Goal: Task Accomplishment & Management: Use online tool/utility

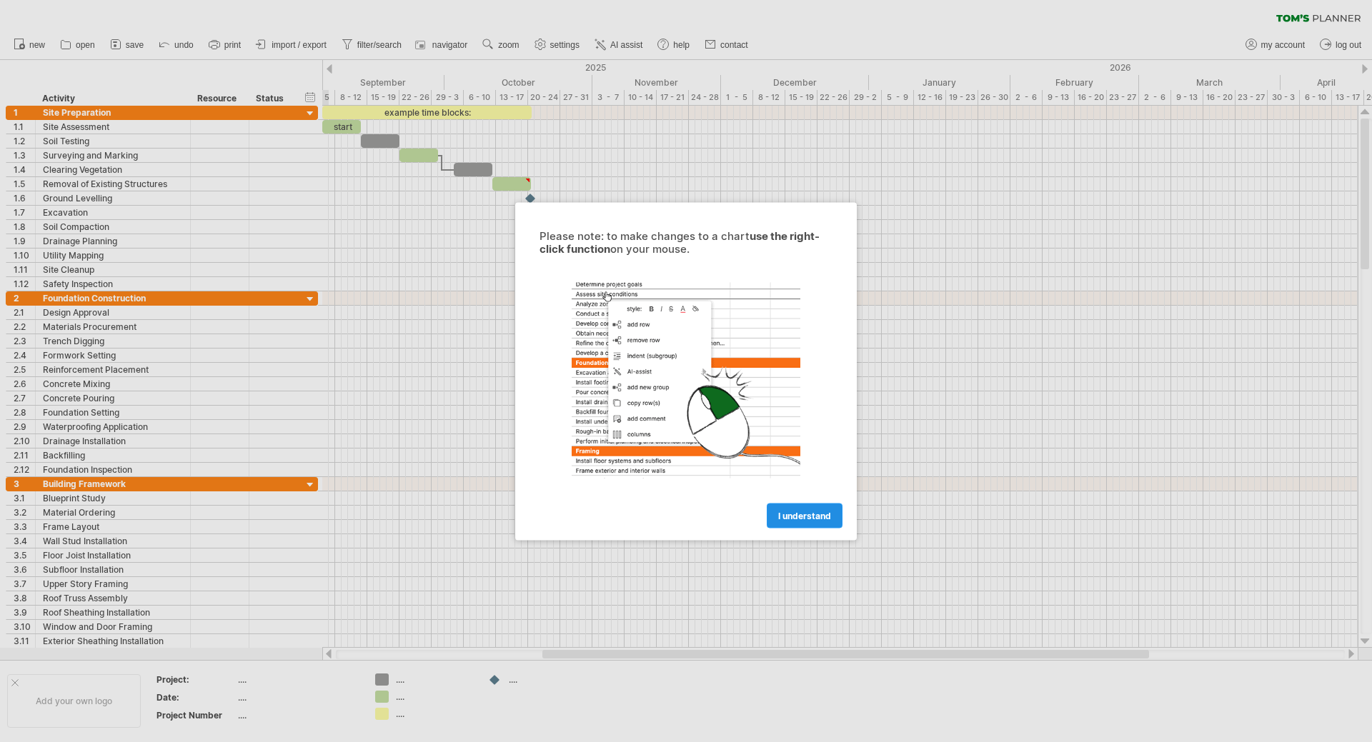
click at [799, 509] on link "I understand" at bounding box center [805, 515] width 76 height 25
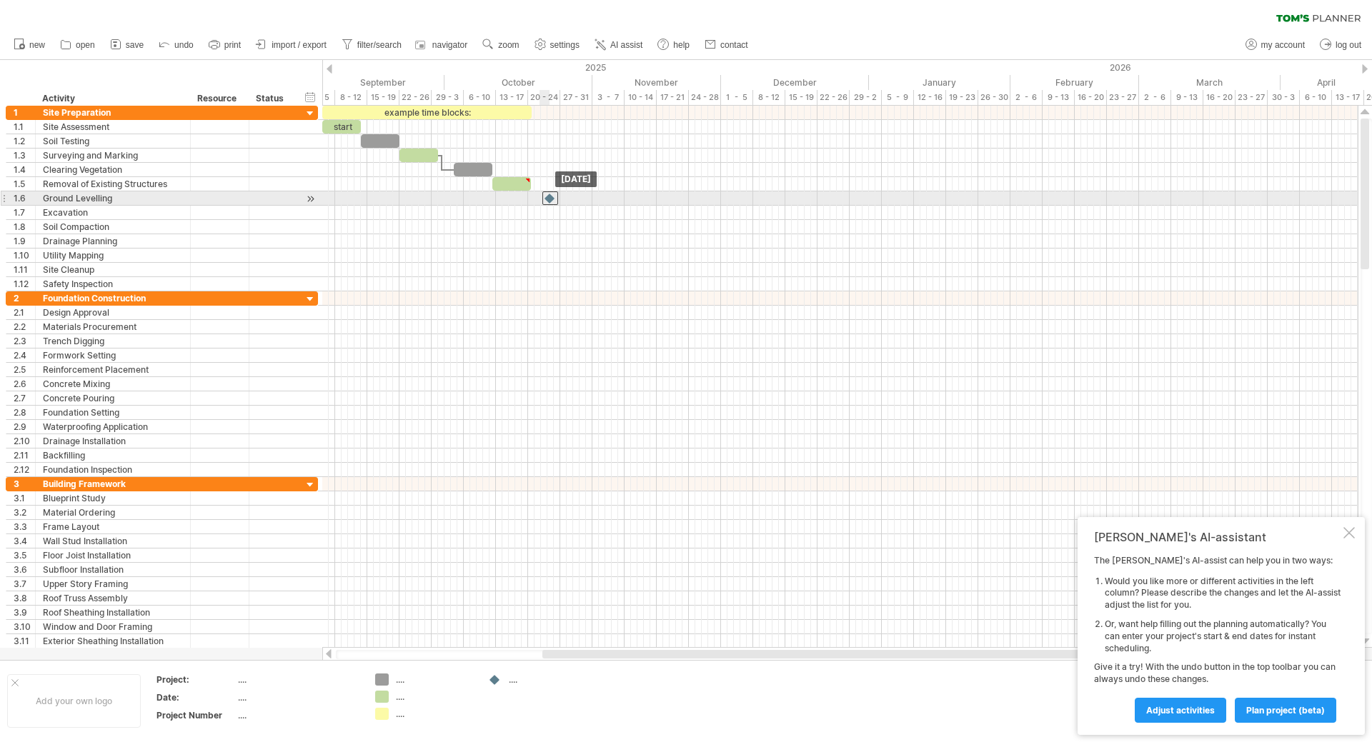
drag, startPoint x: 533, startPoint y: 197, endPoint x: 556, endPoint y: 201, distance: 23.1
click at [556, 201] on div at bounding box center [550, 198] width 16 height 14
drag, startPoint x: 552, startPoint y: 201, endPoint x: 530, endPoint y: 204, distance: 22.3
click at [530, 204] on div at bounding box center [531, 198] width 16 height 14
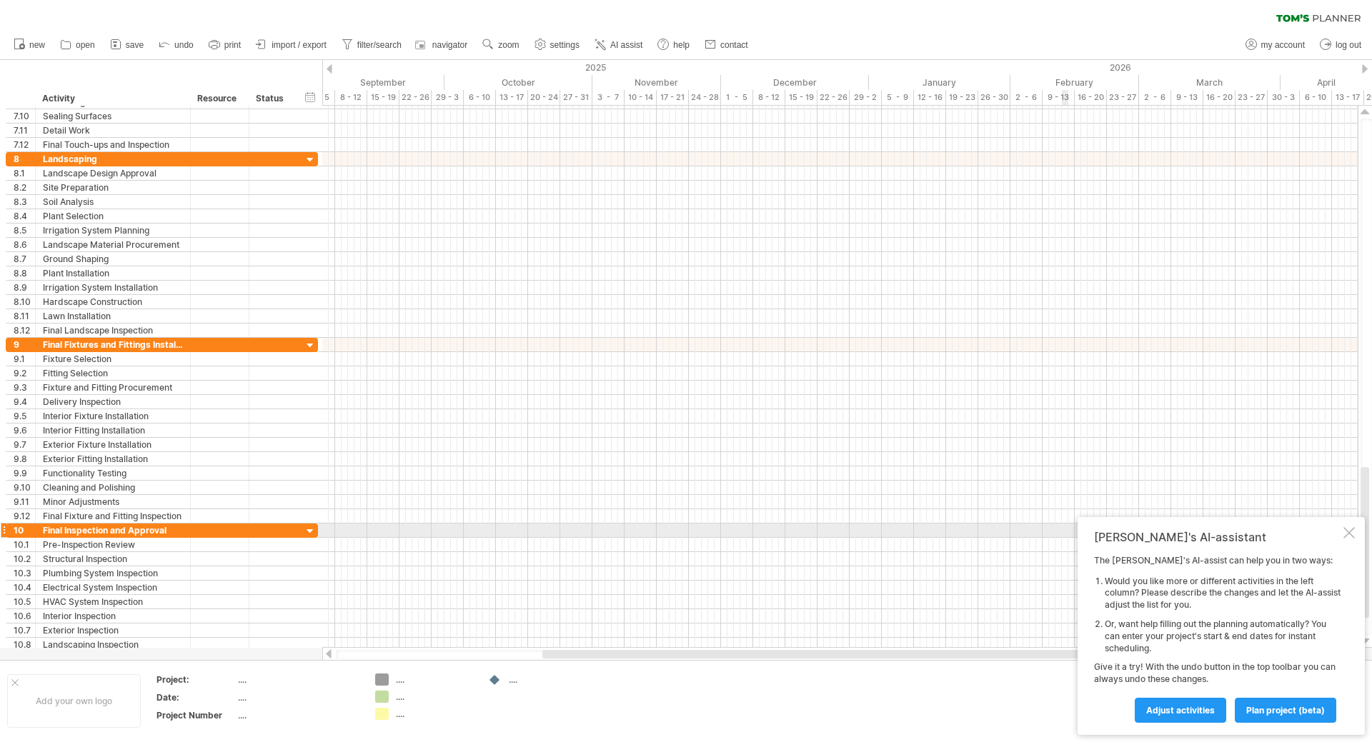
click at [1354, 532] on div at bounding box center [1348, 532] width 11 height 11
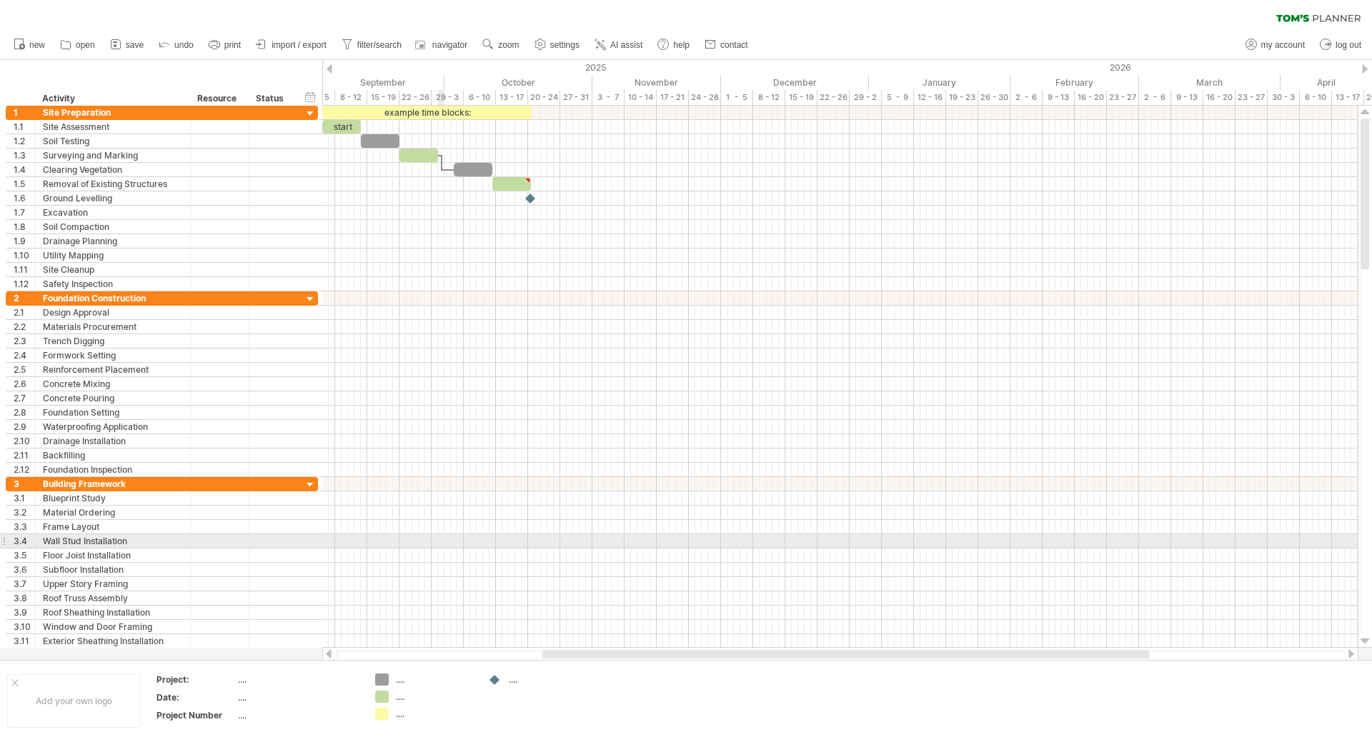
click at [440, 541] on div at bounding box center [839, 541] width 1035 height 14
click at [461, 540] on div at bounding box center [839, 541] width 1035 height 14
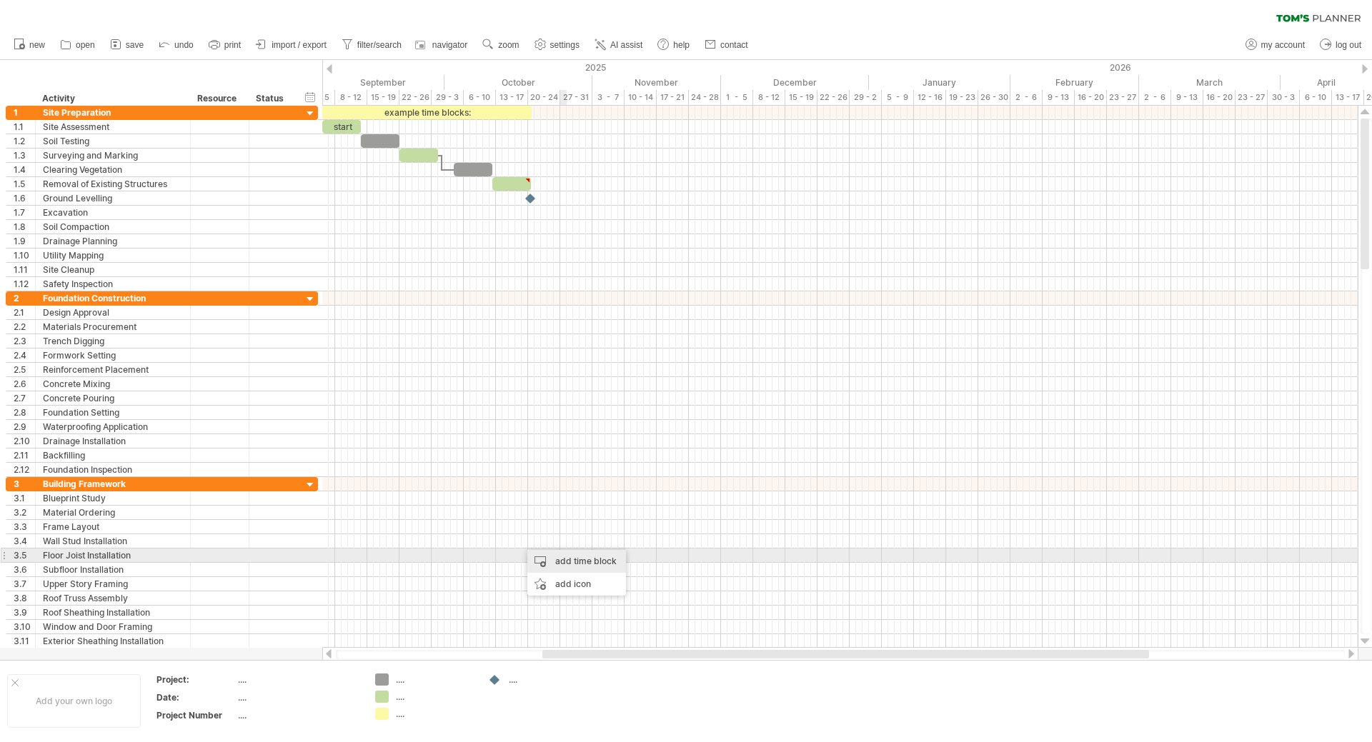
click at [571, 561] on div "add time block" at bounding box center [576, 561] width 99 height 23
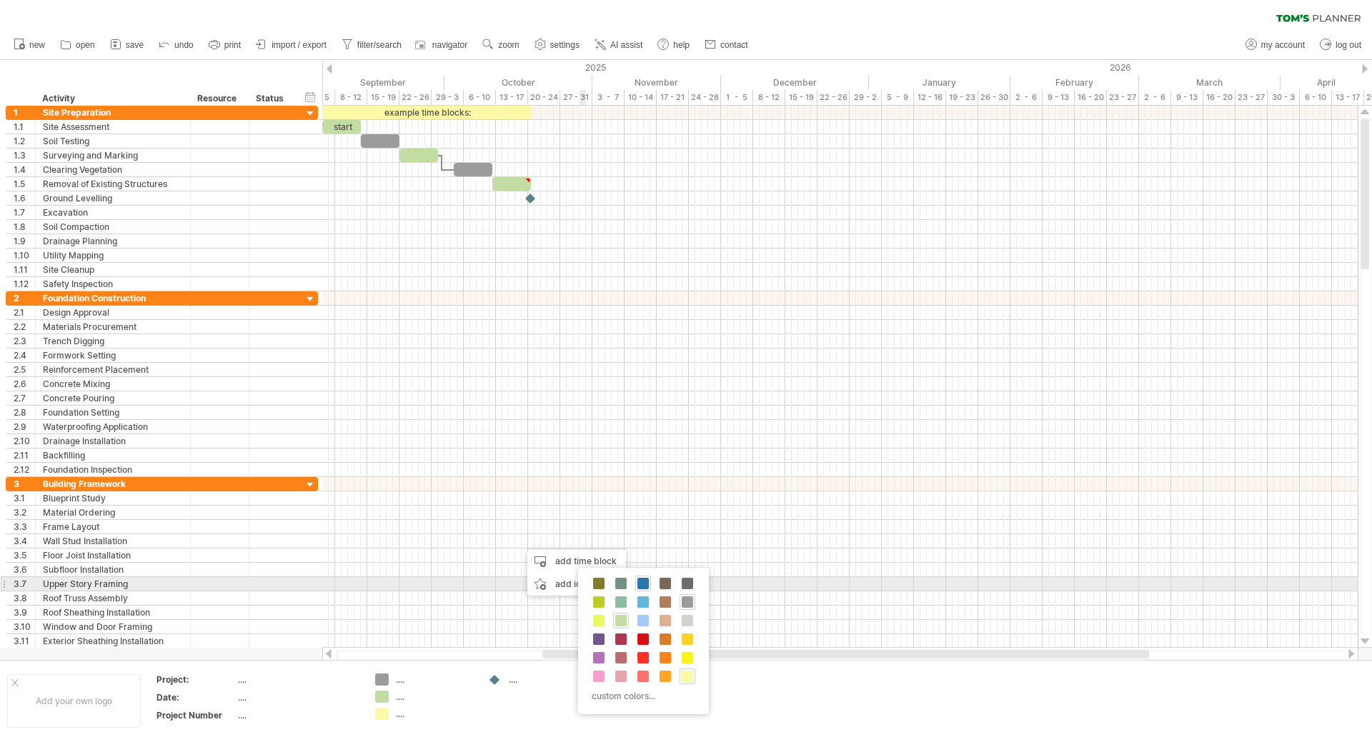
click at [643, 579] on span at bounding box center [642, 583] width 11 height 11
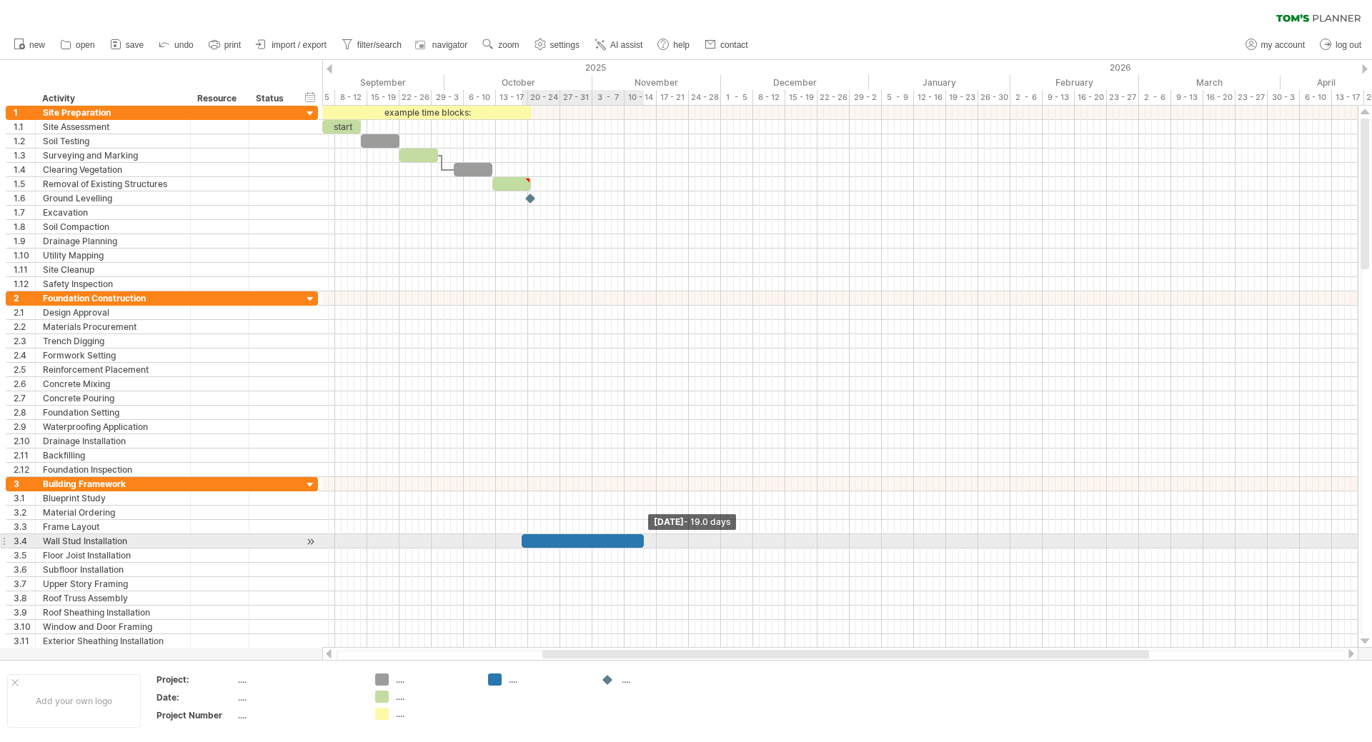
drag, startPoint x: 529, startPoint y: 542, endPoint x: 646, endPoint y: 543, distance: 117.2
click at [646, 543] on span at bounding box center [644, 541] width 6 height 14
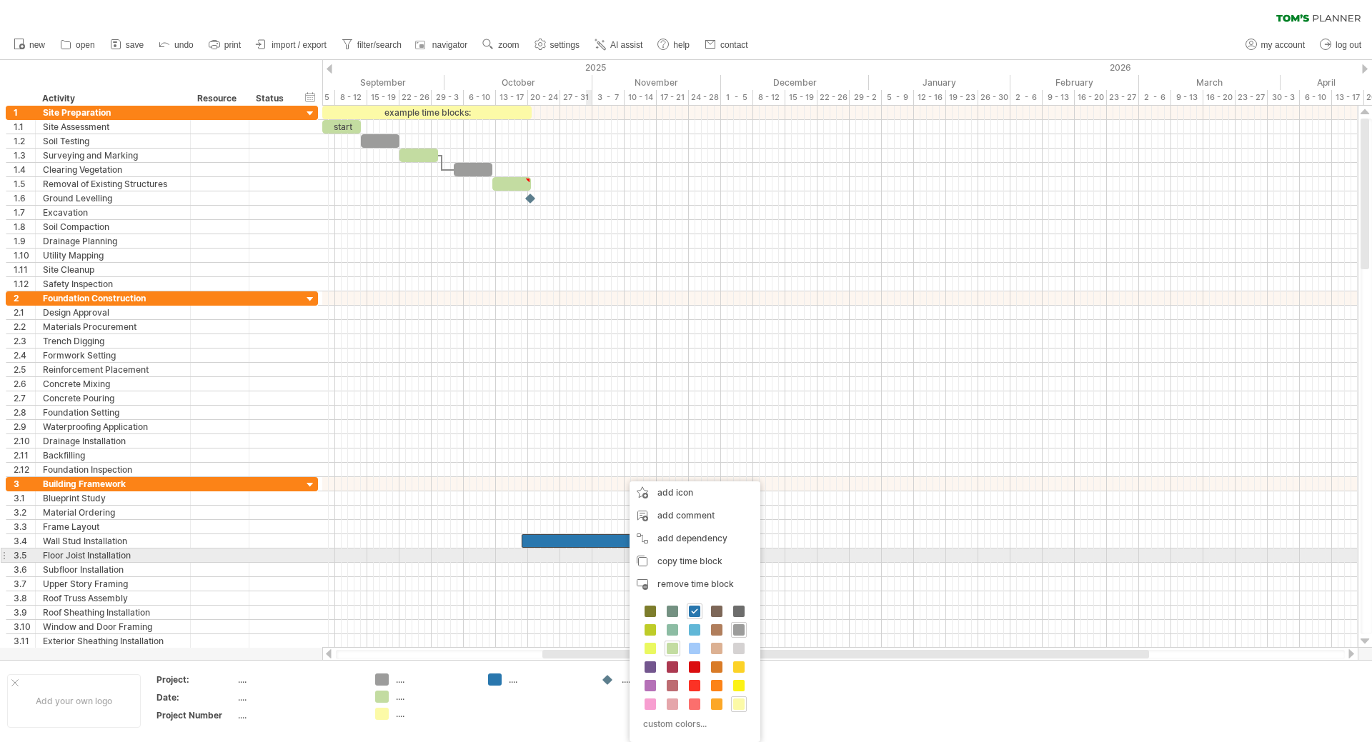
click at [586, 558] on div at bounding box center [839, 556] width 1035 height 14
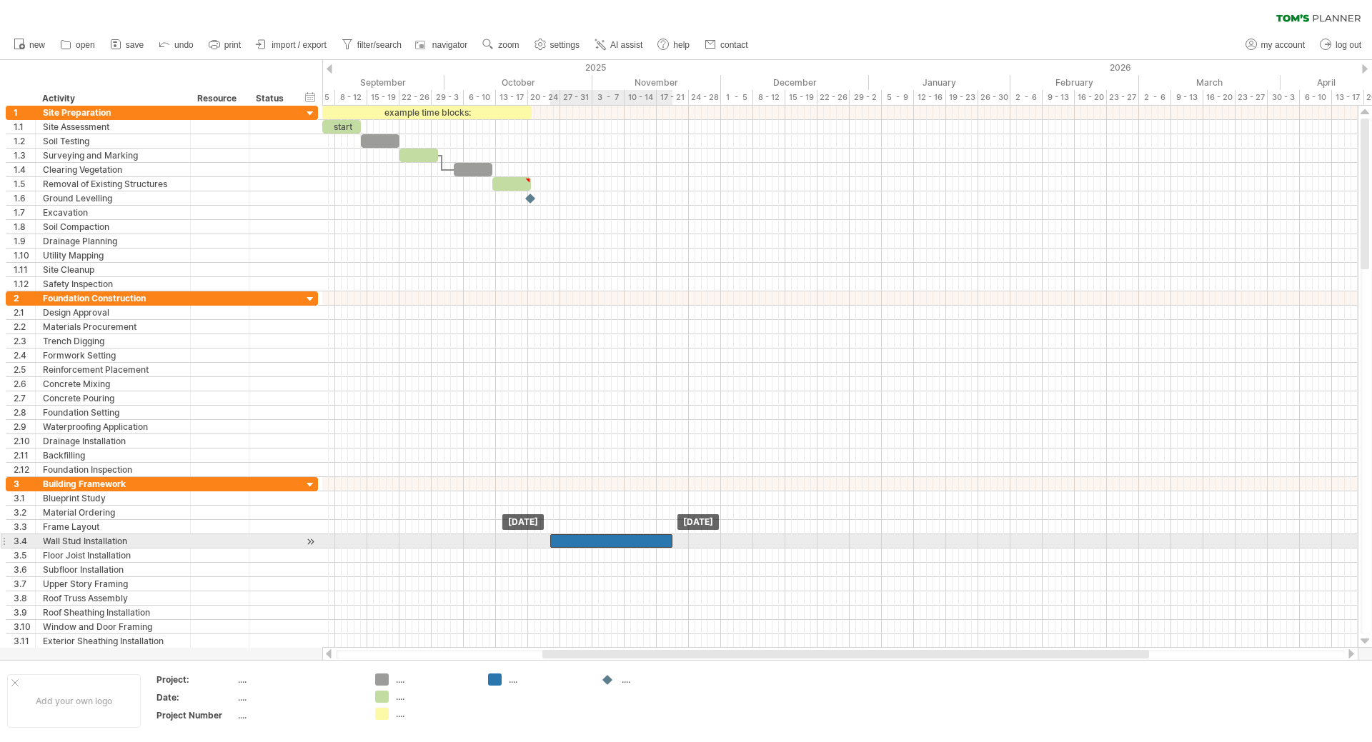
drag, startPoint x: 546, startPoint y: 538, endPoint x: 574, endPoint y: 538, distance: 27.9
click at [574, 538] on div at bounding box center [611, 541] width 122 height 14
drag, startPoint x: 568, startPoint y: 538, endPoint x: 577, endPoint y: 538, distance: 9.3
click at [577, 538] on div at bounding box center [621, 541] width 122 height 14
click at [566, 542] on div at bounding box center [621, 541] width 122 height 14
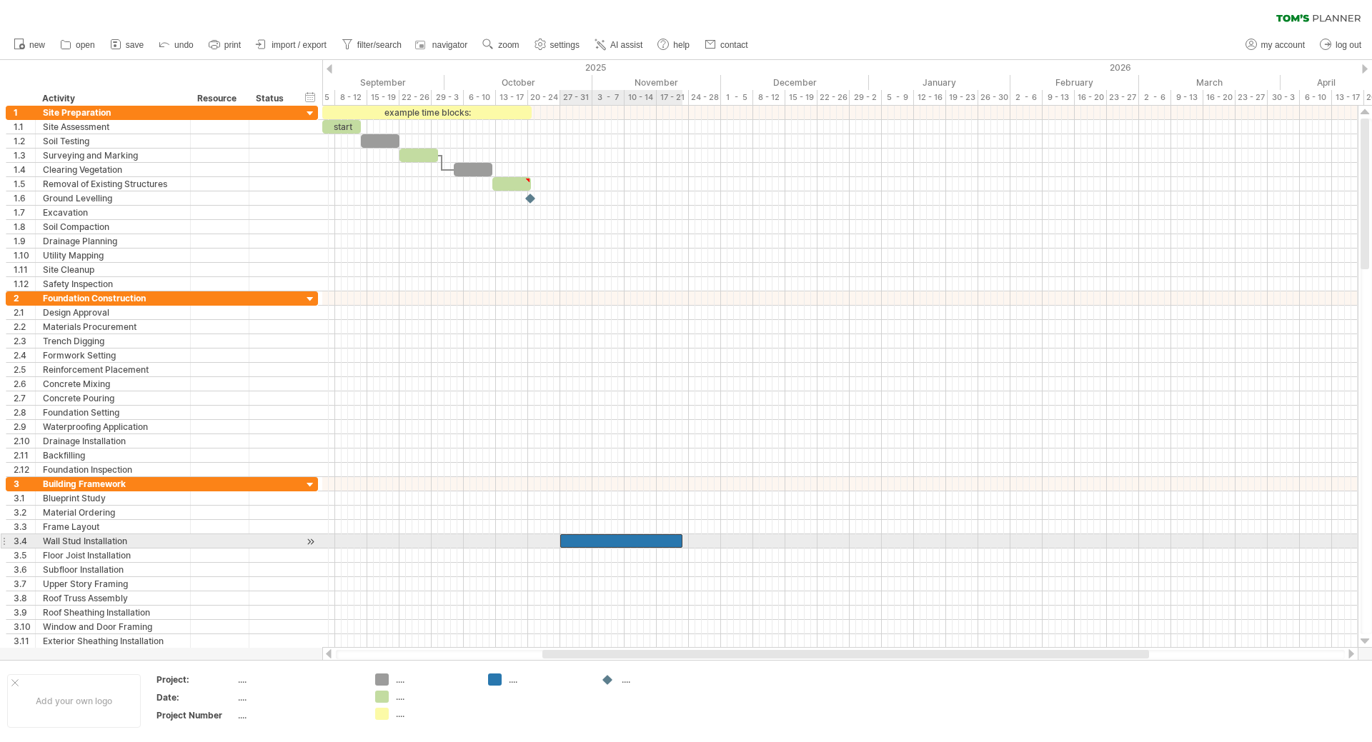
click at [564, 542] on div at bounding box center [621, 541] width 122 height 14
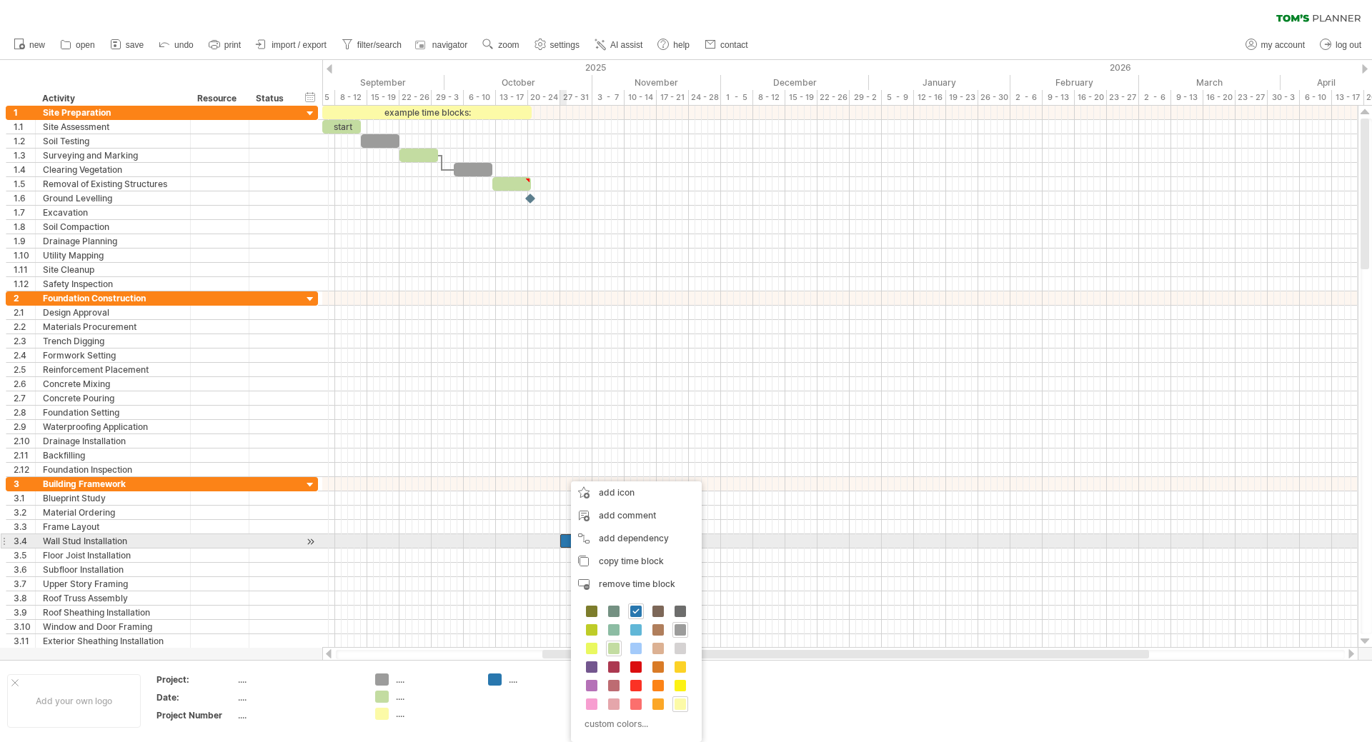
click at [564, 542] on div at bounding box center [621, 541] width 122 height 14
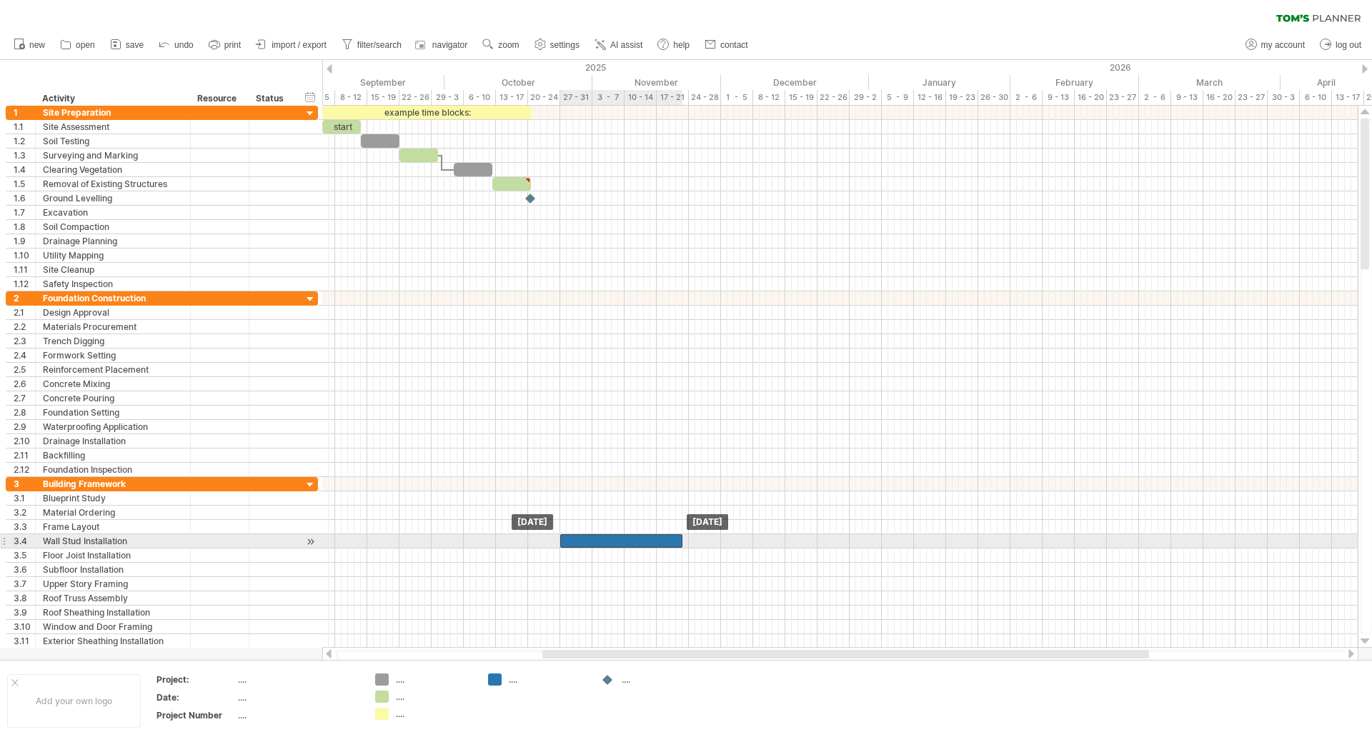
click at [564, 542] on div at bounding box center [621, 541] width 122 height 14
